Goal: Information Seeking & Learning: Learn about a topic

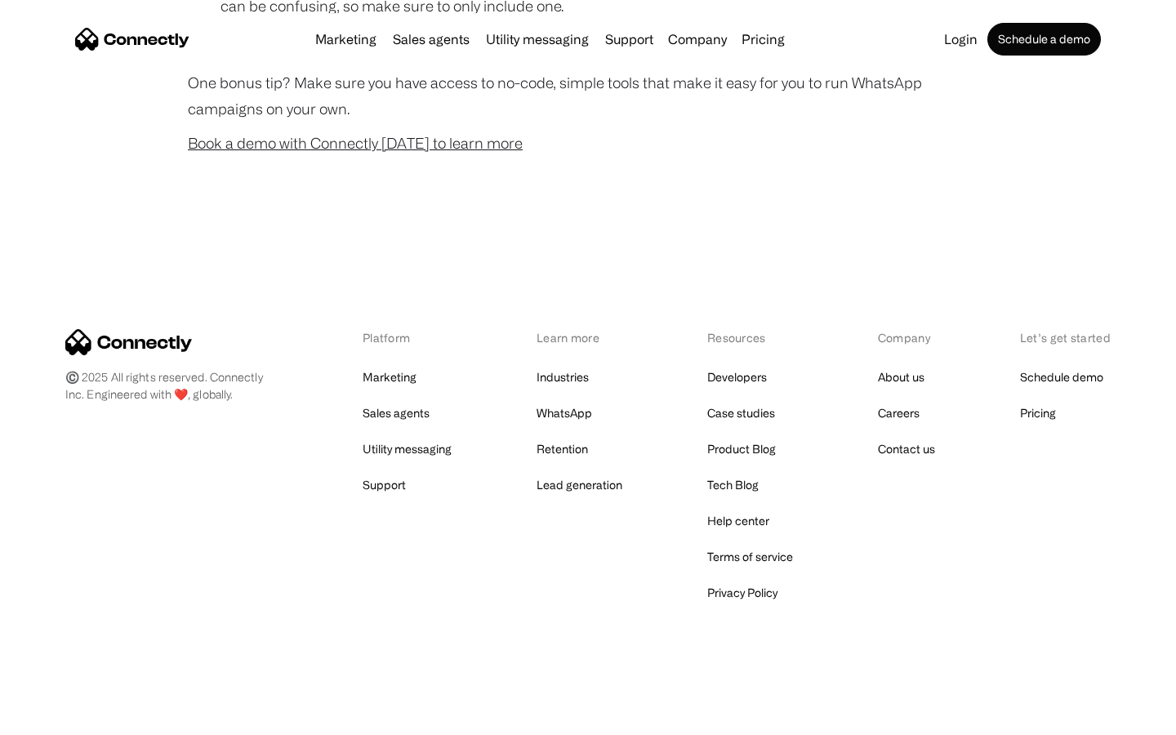
scroll to position [1616, 0]
